Goal: Navigation & Orientation: Go to known website

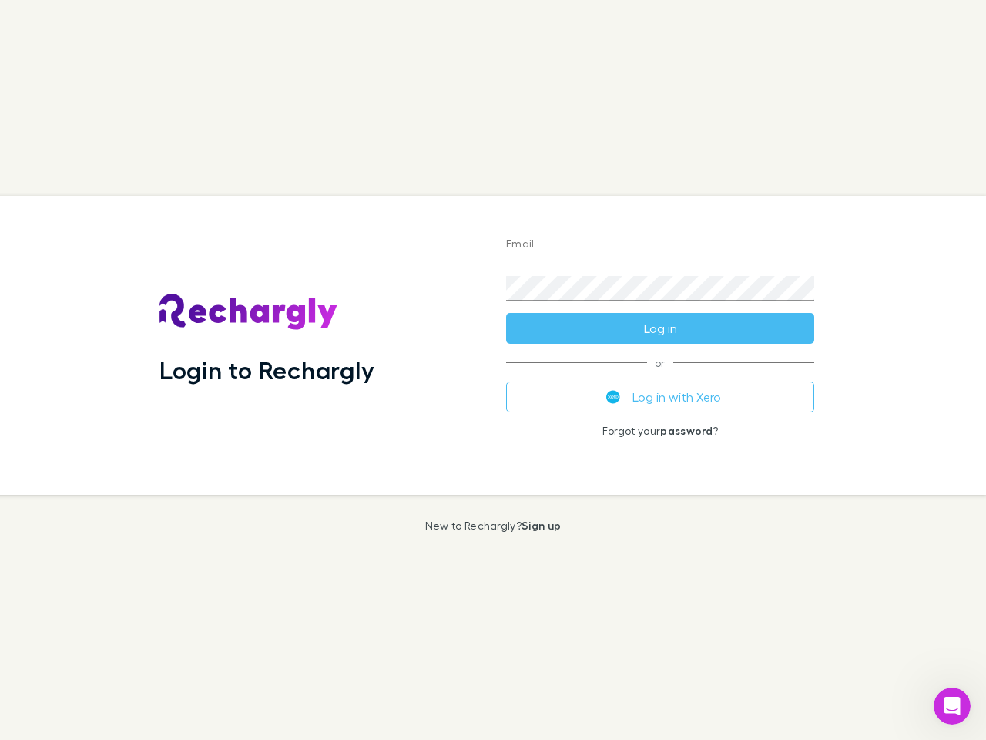
click at [493, 370] on div "Login to Rechargly" at bounding box center [320, 345] width 347 height 299
click at [660, 245] on input "Email" at bounding box center [660, 245] width 308 height 25
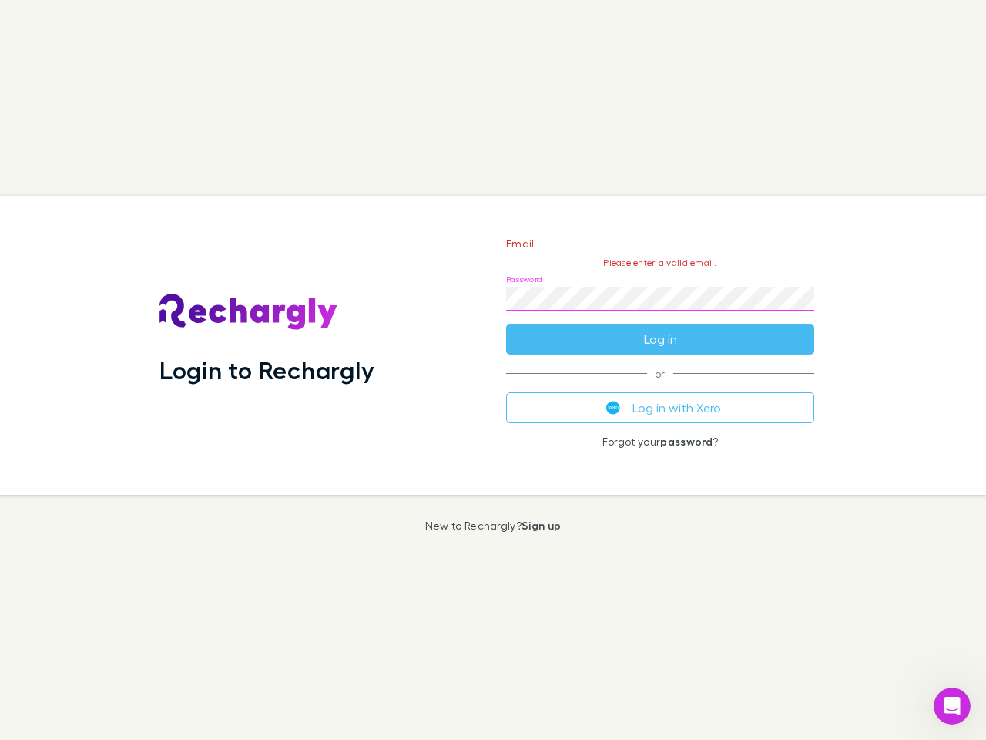
click at [660, 328] on form "Email Please enter a valid email. Password Log in" at bounding box center [660, 287] width 308 height 134
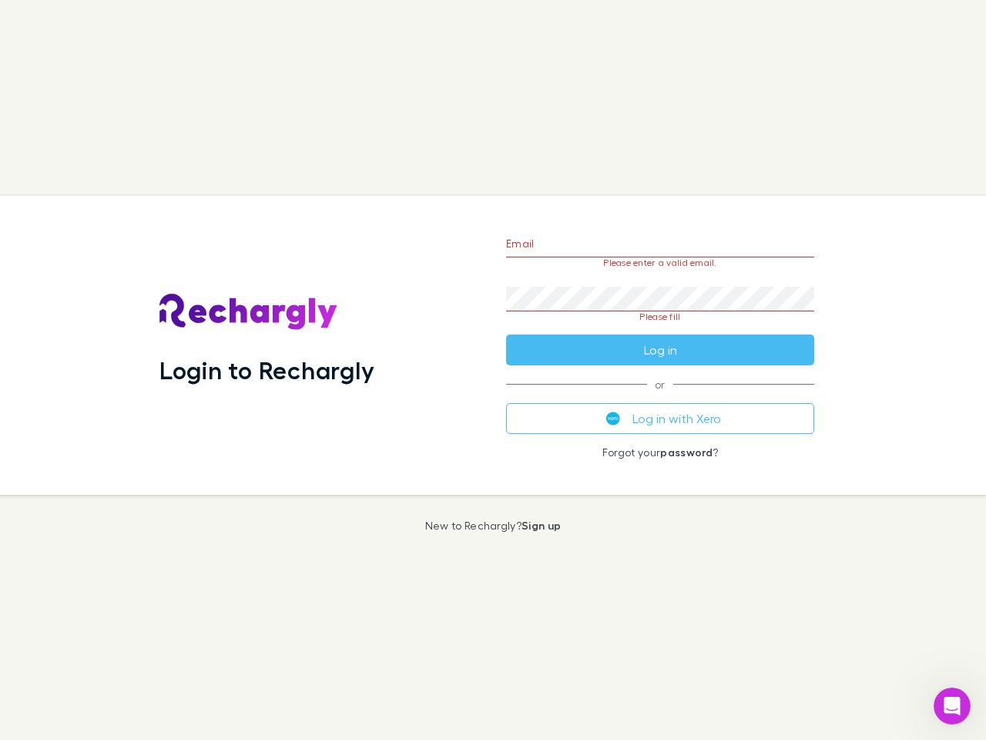
click at [660, 397] on div "Email Please enter a valid email. Password Please fill Log in or Log in with Xe…" at bounding box center [660, 345] width 333 height 299
click at [952, 706] on icon "Open Intercom Messenger" at bounding box center [952, 705] width 25 height 25
